Goal: Navigation & Orientation: Find specific page/section

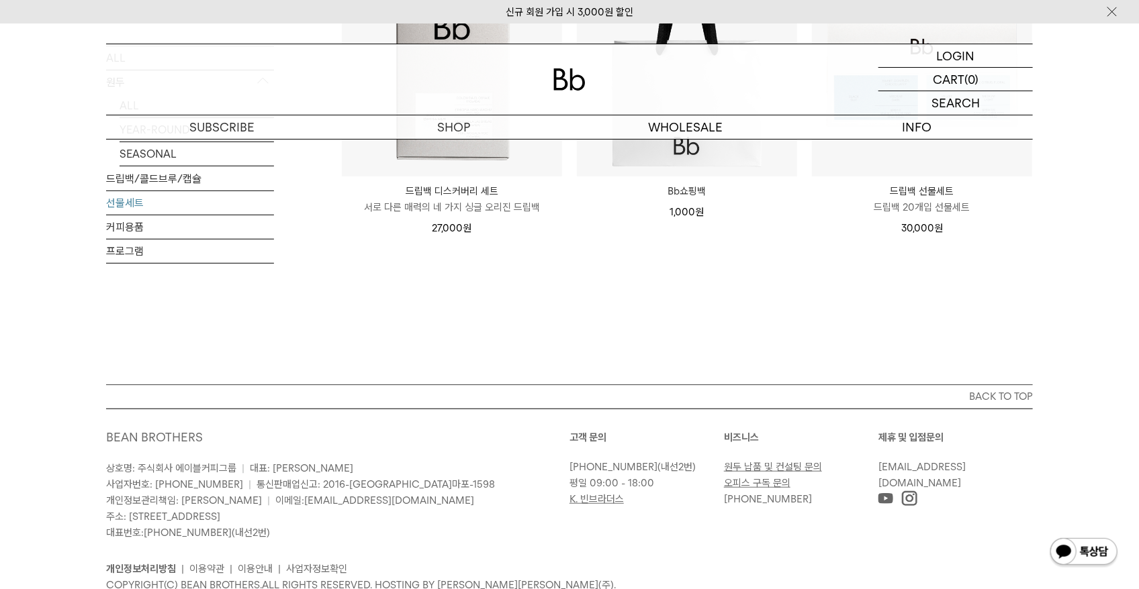
scroll to position [89, 0]
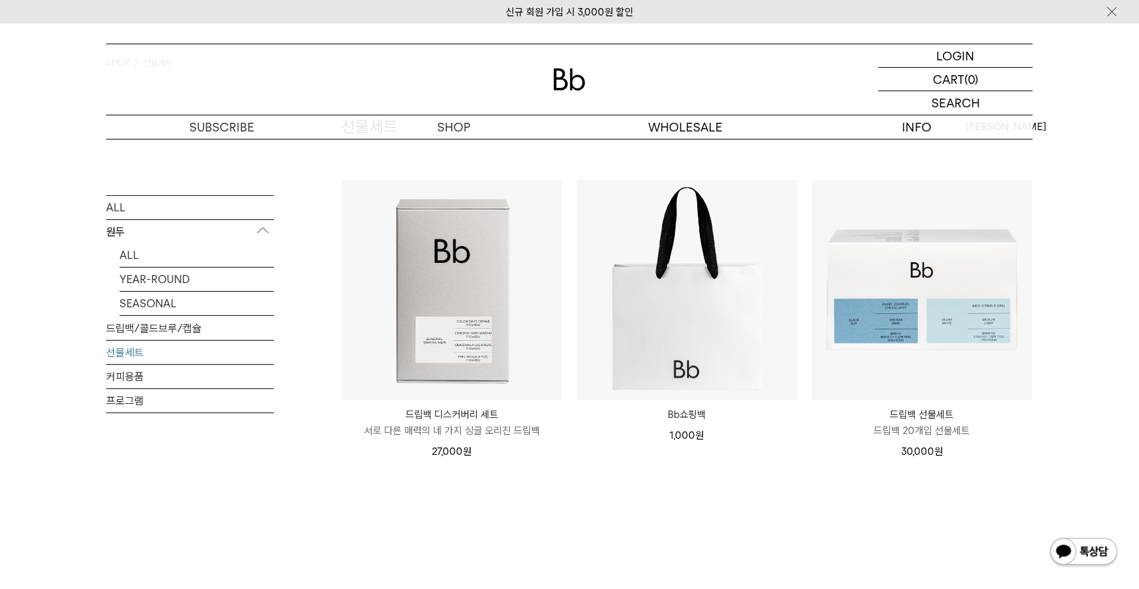
click at [132, 358] on link "선물세트" at bounding box center [190, 351] width 168 height 23
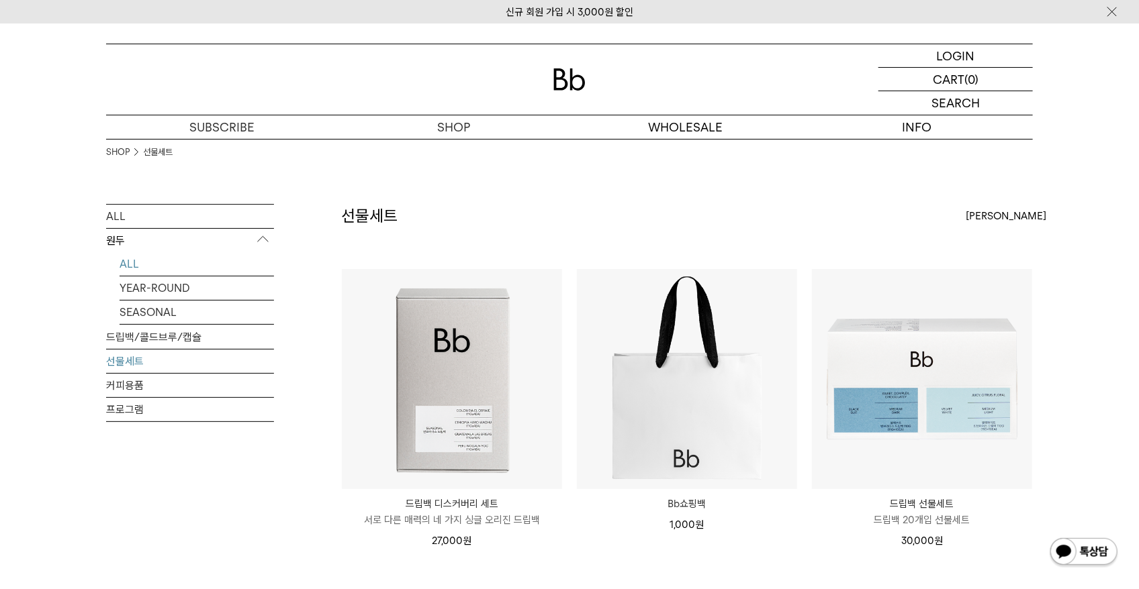
click at [145, 267] on link "ALL" at bounding box center [197, 263] width 154 height 23
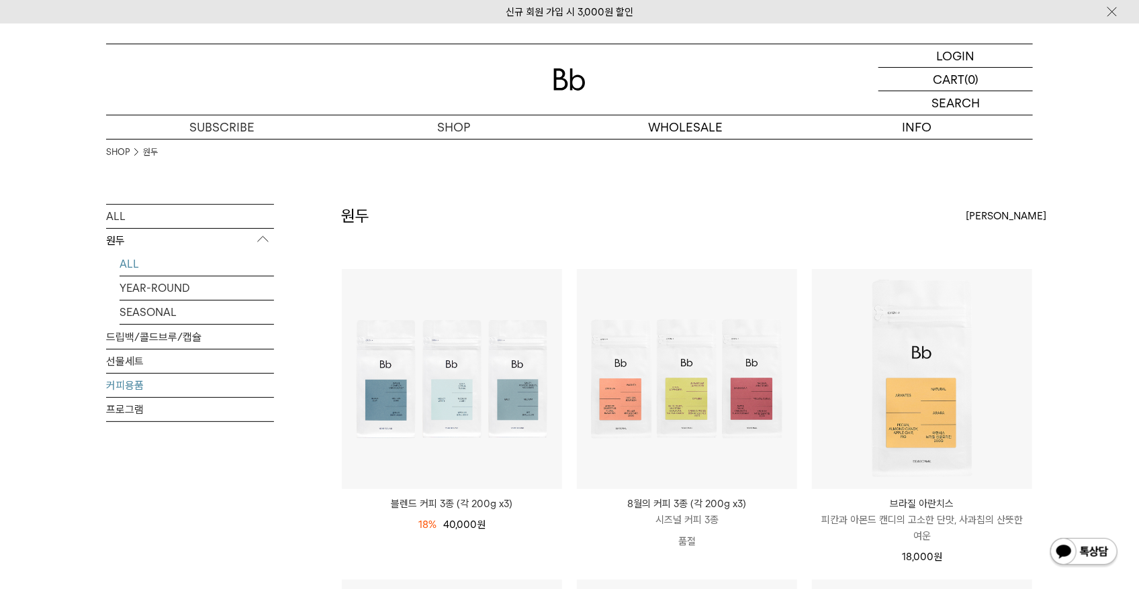
click at [140, 386] on link "커피용품" at bounding box center [190, 385] width 168 height 23
